Goal: Transaction & Acquisition: Purchase product/service

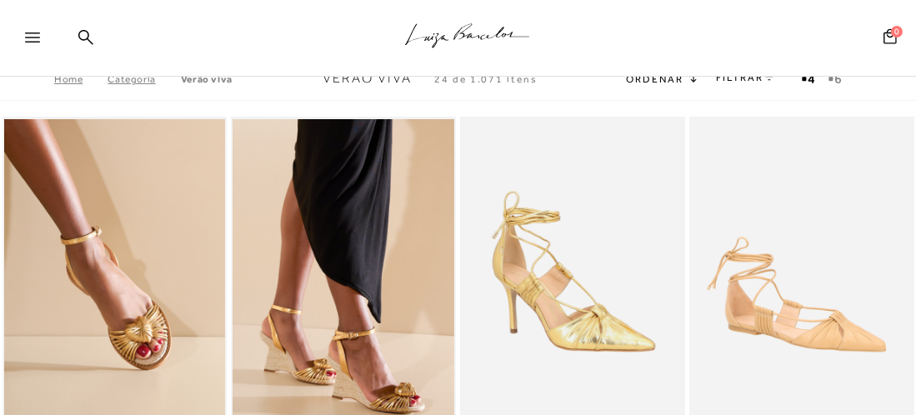
click at [33, 32] on icon at bounding box center [32, 37] width 15 height 10
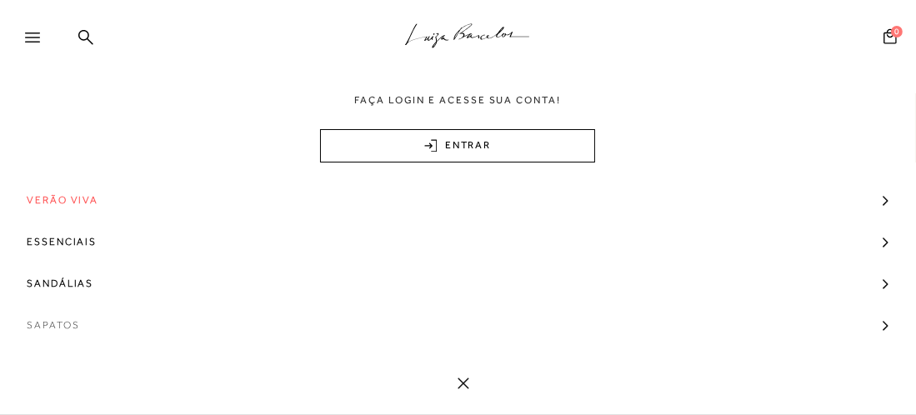
click at [49, 332] on span "Sapatos" at bounding box center [53, 325] width 52 height 42
click at [872, 328] on link "Sapatos" at bounding box center [458, 325] width 916 height 42
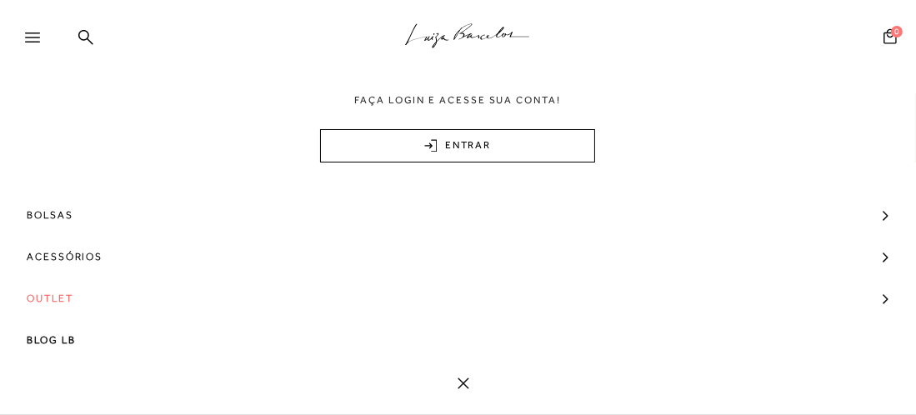
scroll to position [333, 0]
click at [58, 299] on span "Outlet" at bounding box center [50, 298] width 47 height 42
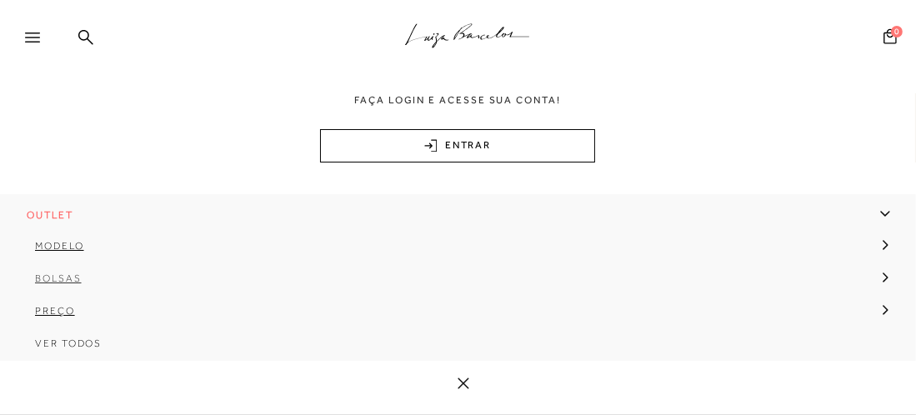
scroll to position [324, 0]
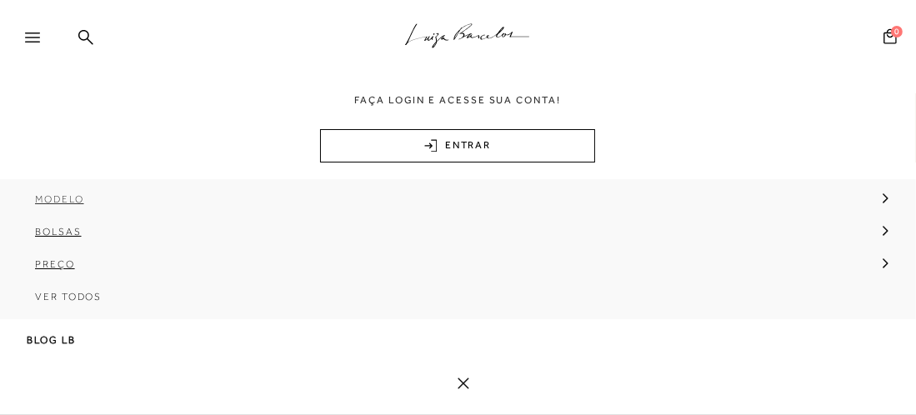
click at [62, 197] on span "Modelo" at bounding box center [59, 199] width 49 height 12
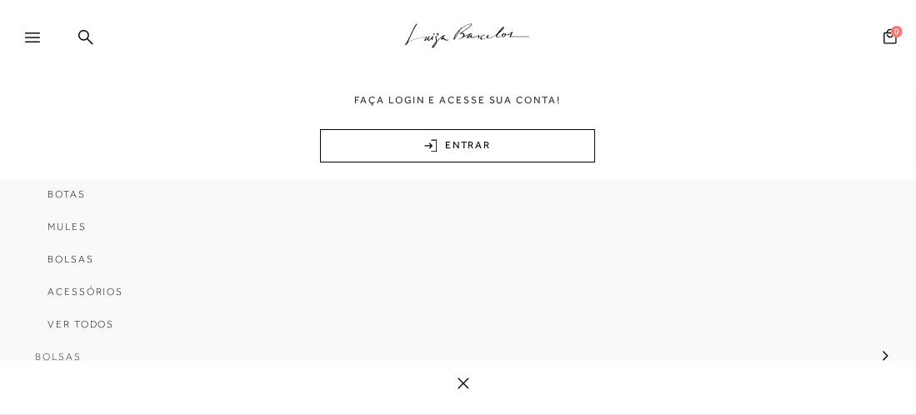
scroll to position [407, 0]
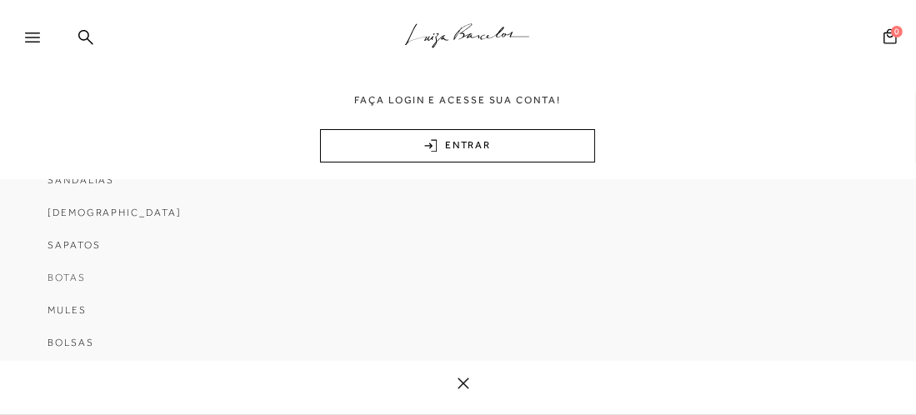
click at [65, 279] on span "Botas" at bounding box center [66, 278] width 38 height 12
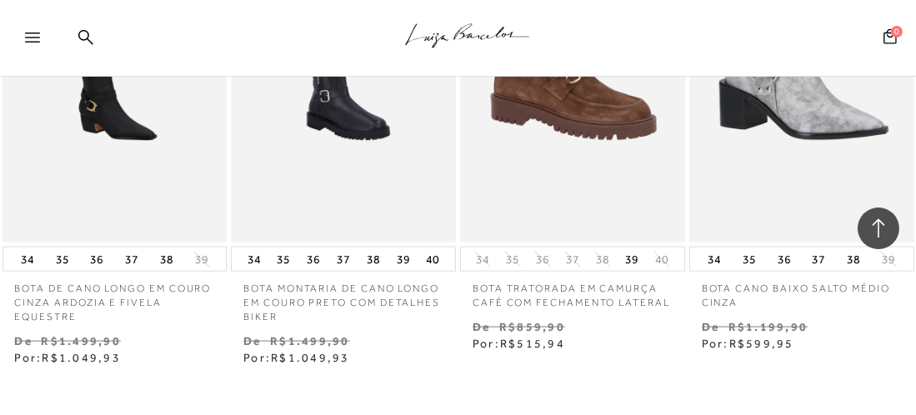
scroll to position [2749, 0]
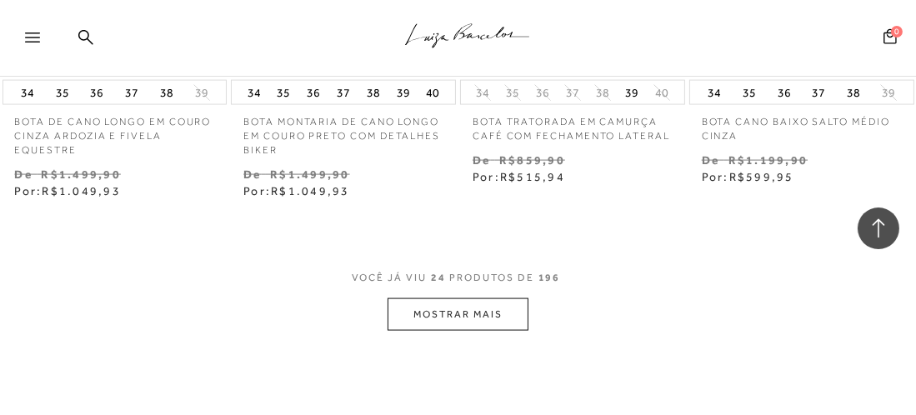
click at [477, 312] on button "MOSTRAR MAIS" at bounding box center [457, 314] width 140 height 32
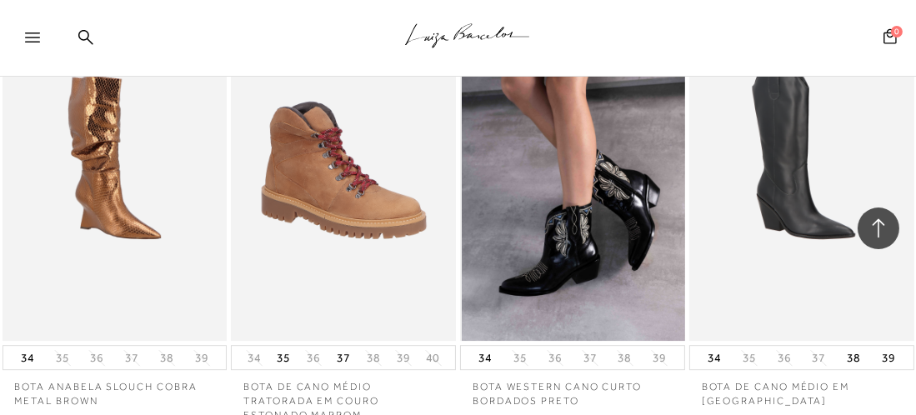
scroll to position [5666, 0]
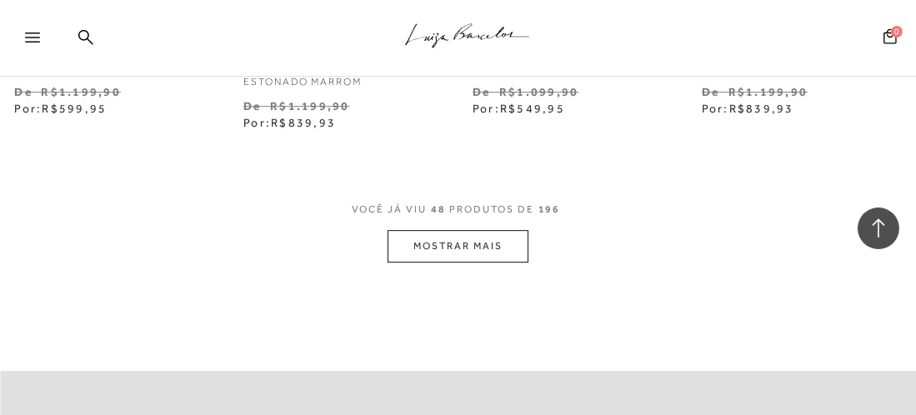
click at [457, 250] on button "MOSTRAR MAIS" at bounding box center [457, 246] width 140 height 32
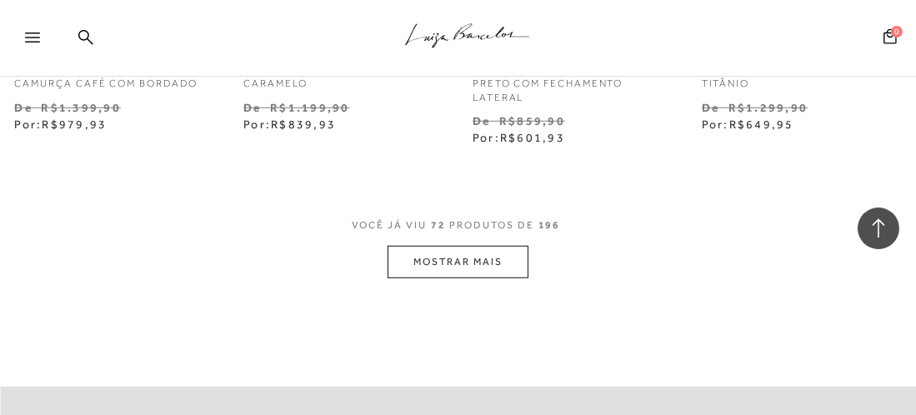
scroll to position [8581, 0]
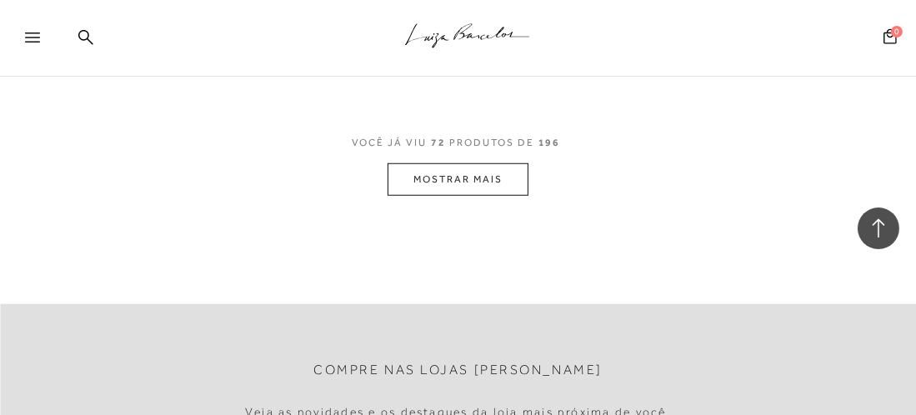
click at [476, 177] on button "MOSTRAR MAIS" at bounding box center [457, 179] width 140 height 32
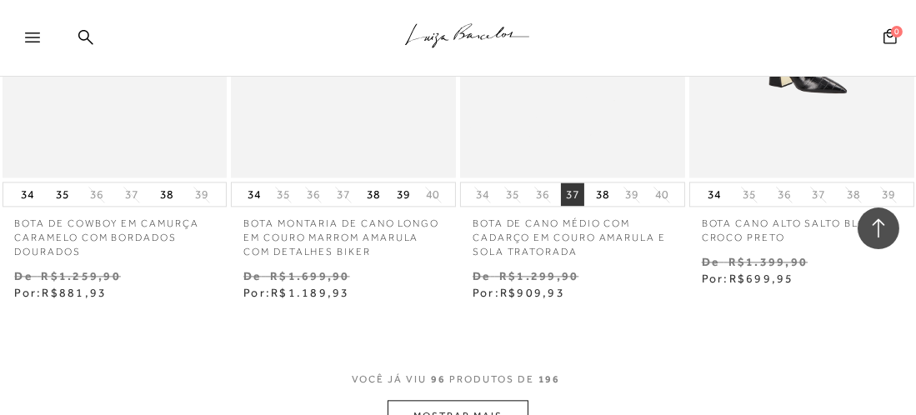
scroll to position [11247, 0]
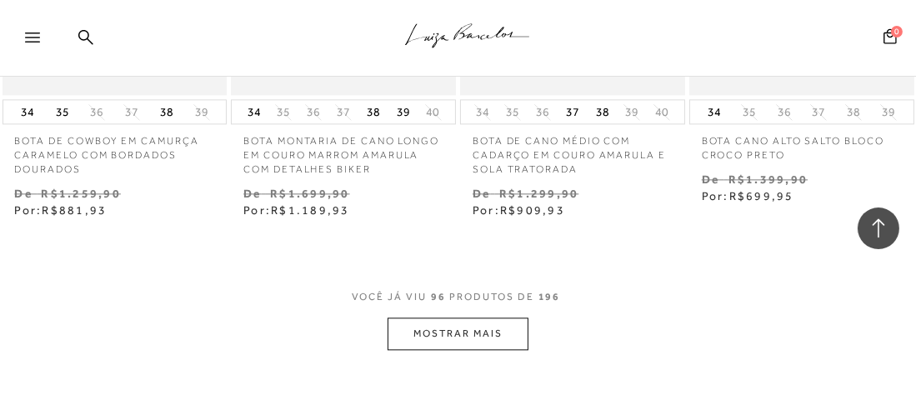
click at [455, 333] on button "MOSTRAR MAIS" at bounding box center [457, 333] width 140 height 32
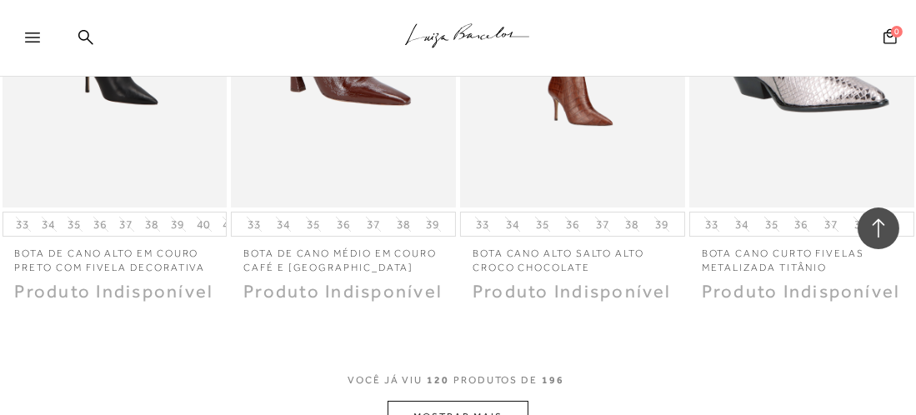
scroll to position [14080, 0]
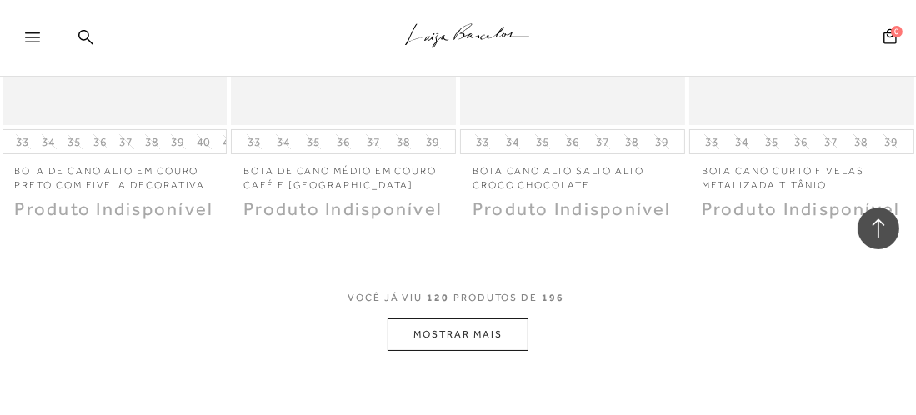
click at [458, 332] on button "MOSTRAR MAIS" at bounding box center [457, 334] width 140 height 32
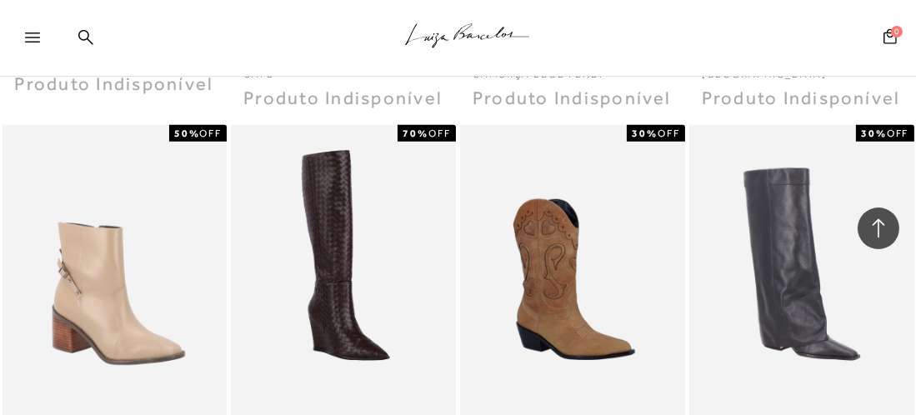
scroll to position [16331, 0]
